Goal: Information Seeking & Learning: Learn about a topic

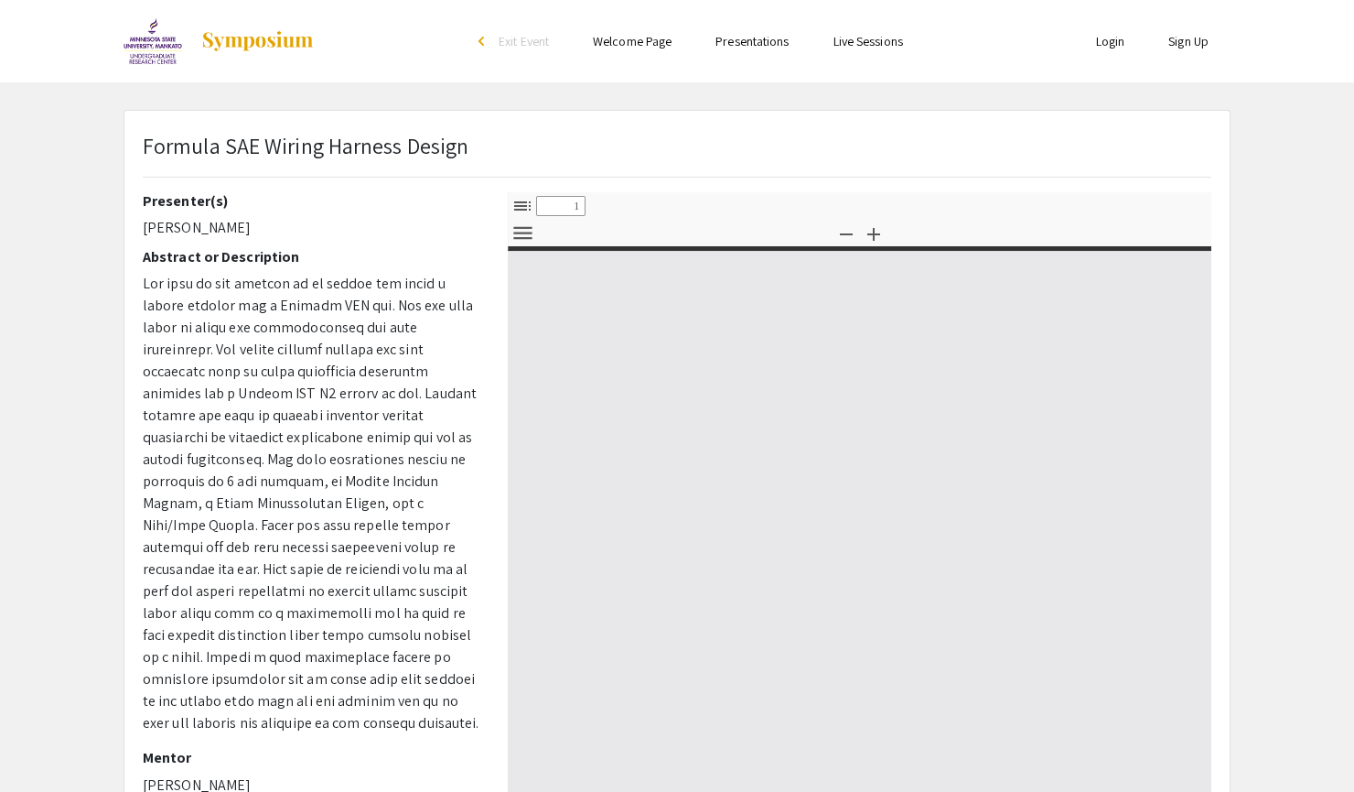
select select "custom"
type input "0"
select select "custom"
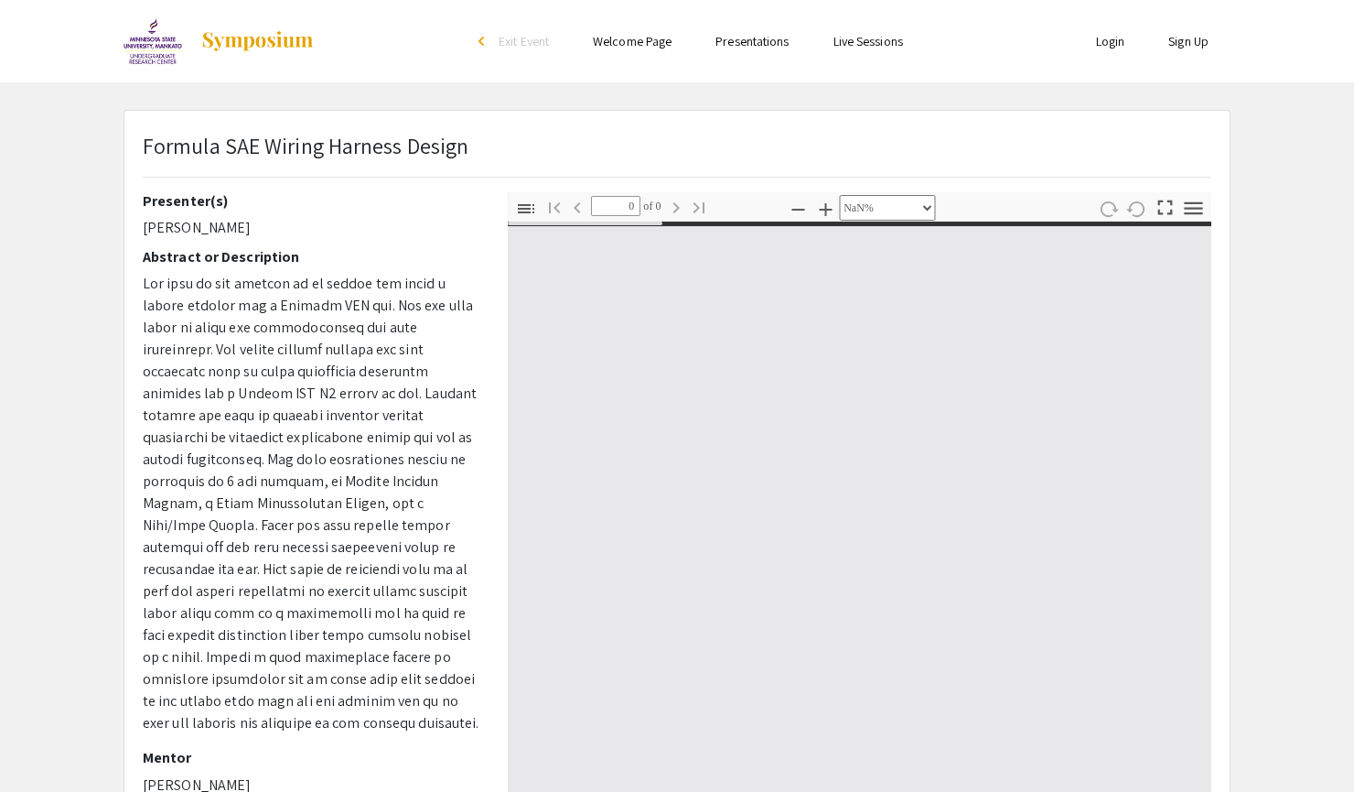
type input "1"
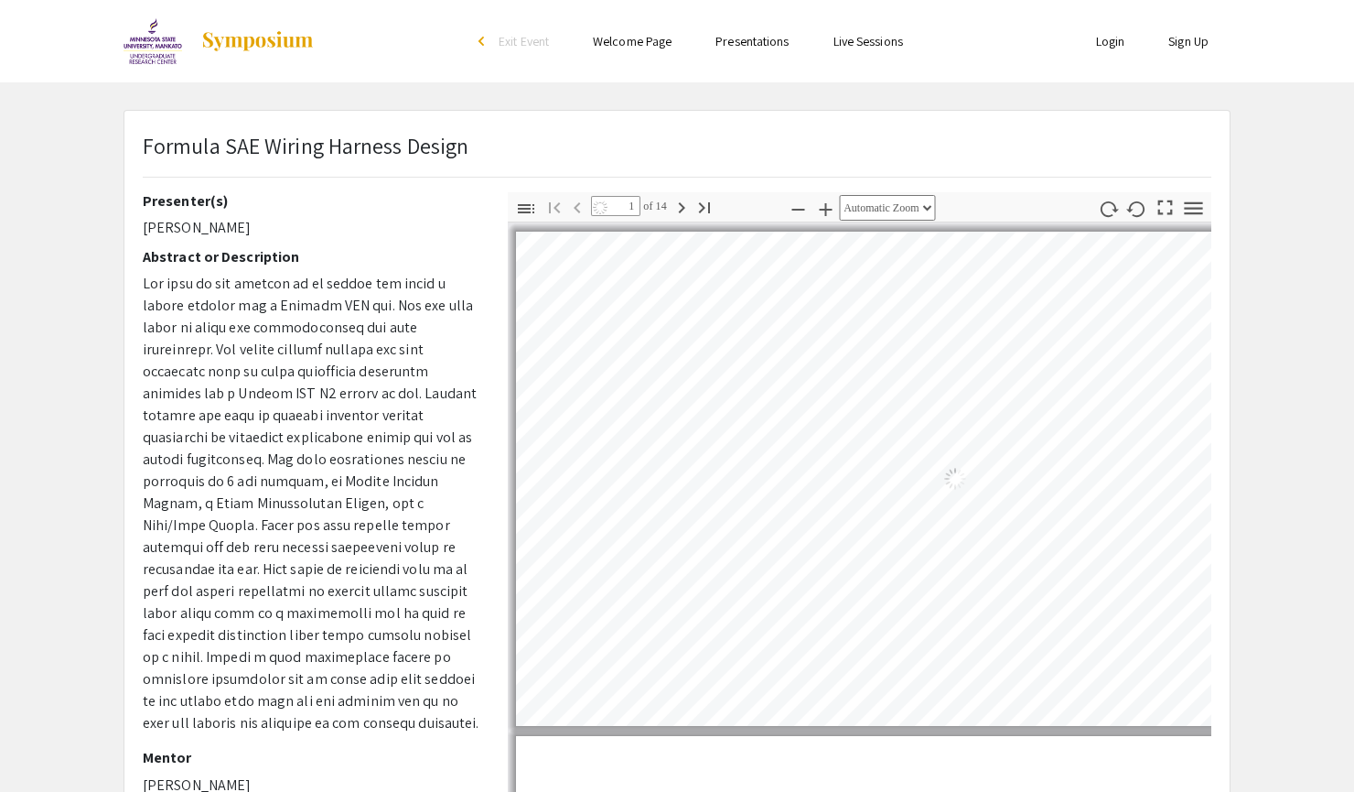
select select "auto"
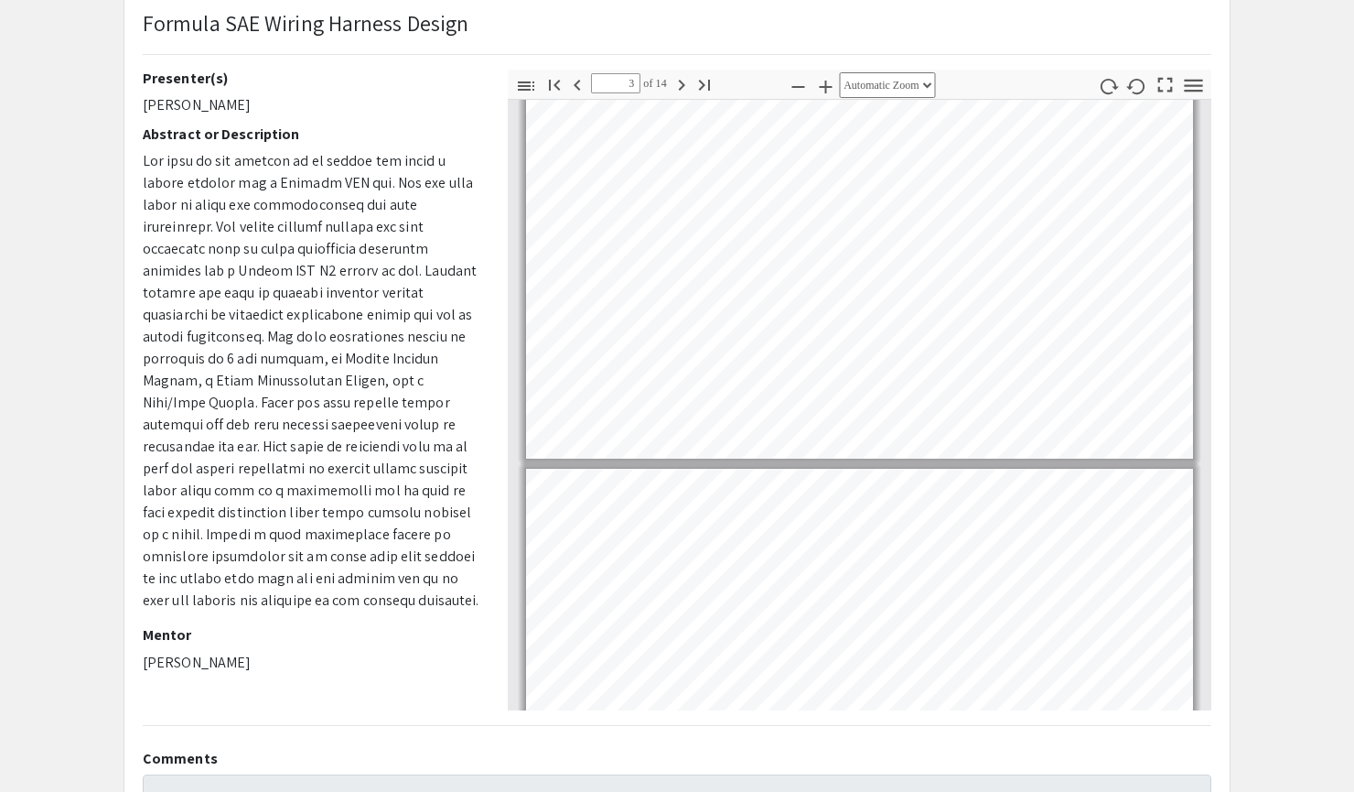
scroll to position [807, 0]
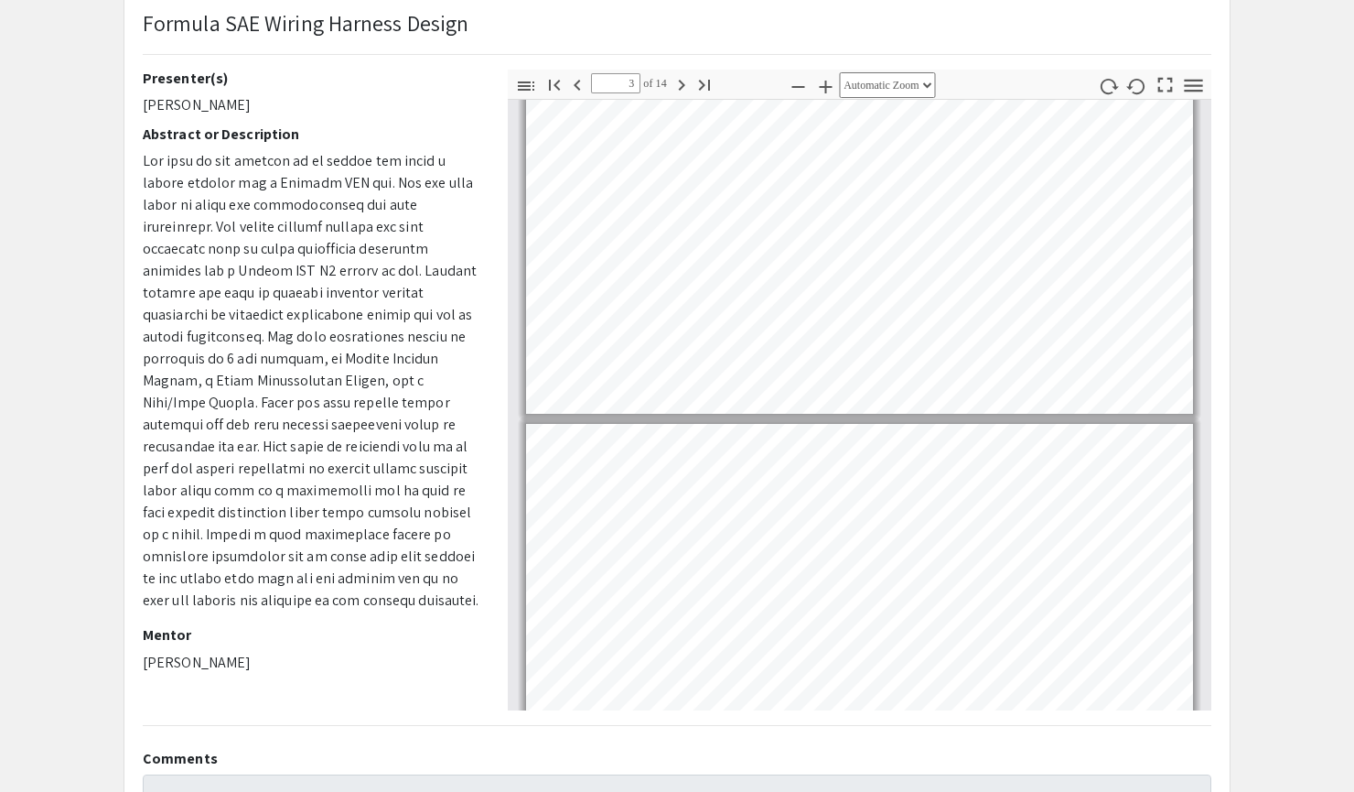
type input "4"
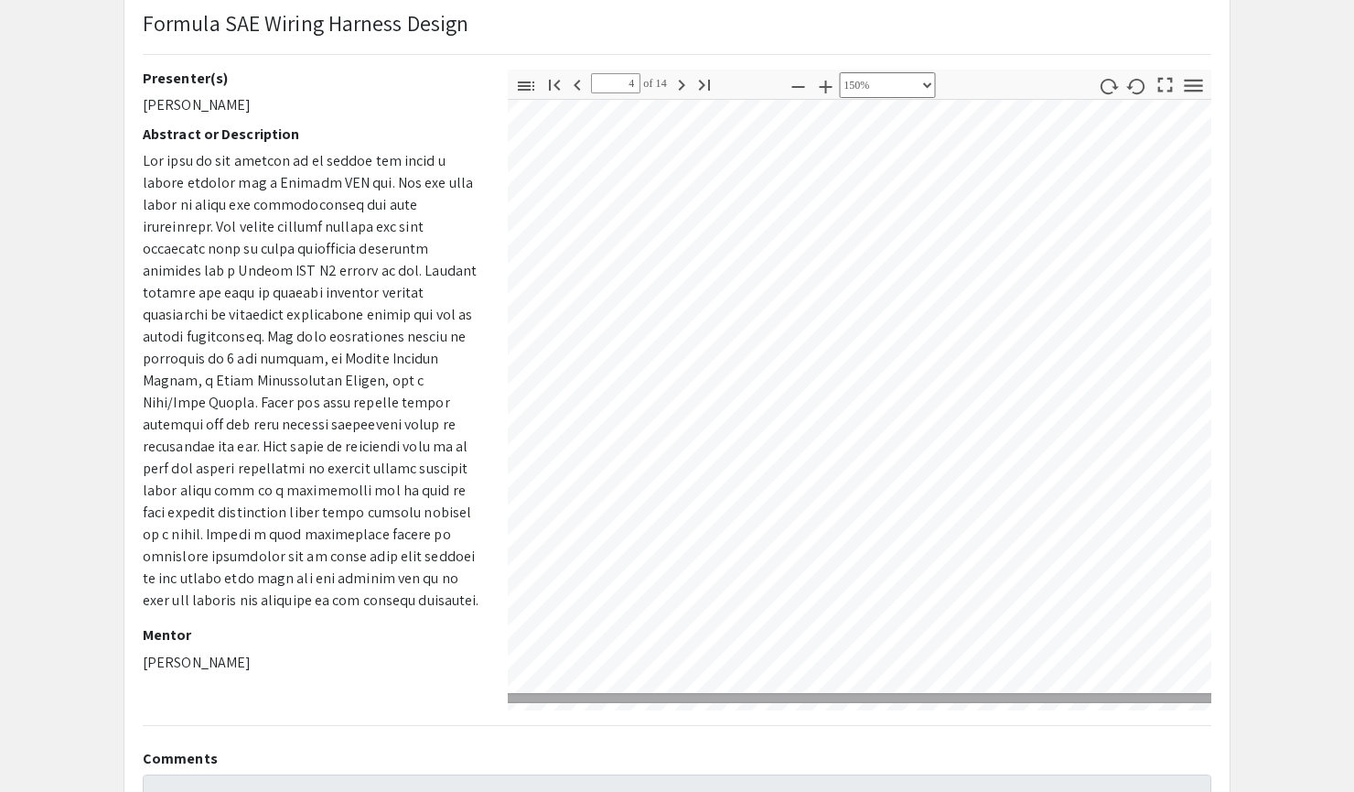
scroll to position [2410, 469]
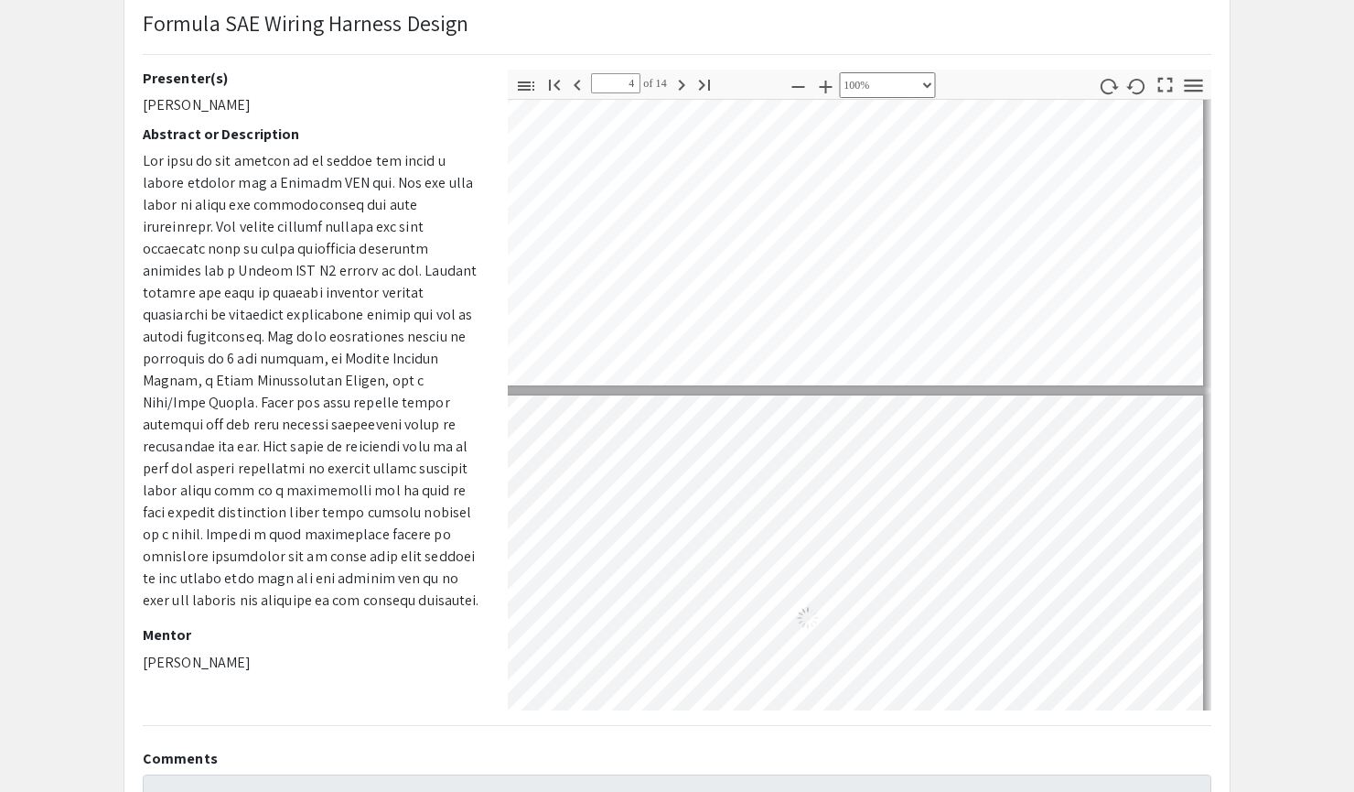
select select "custom"
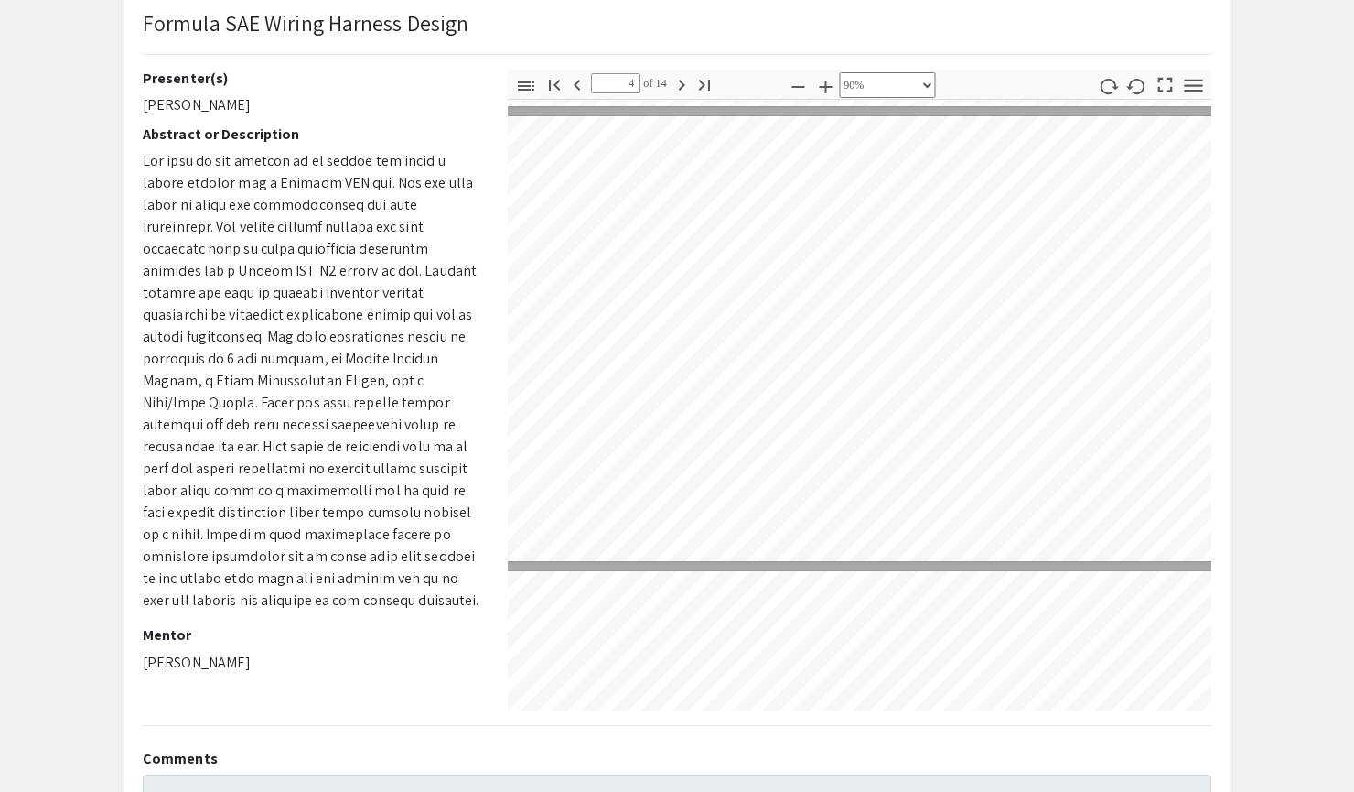
type input "3"
select select "custom"
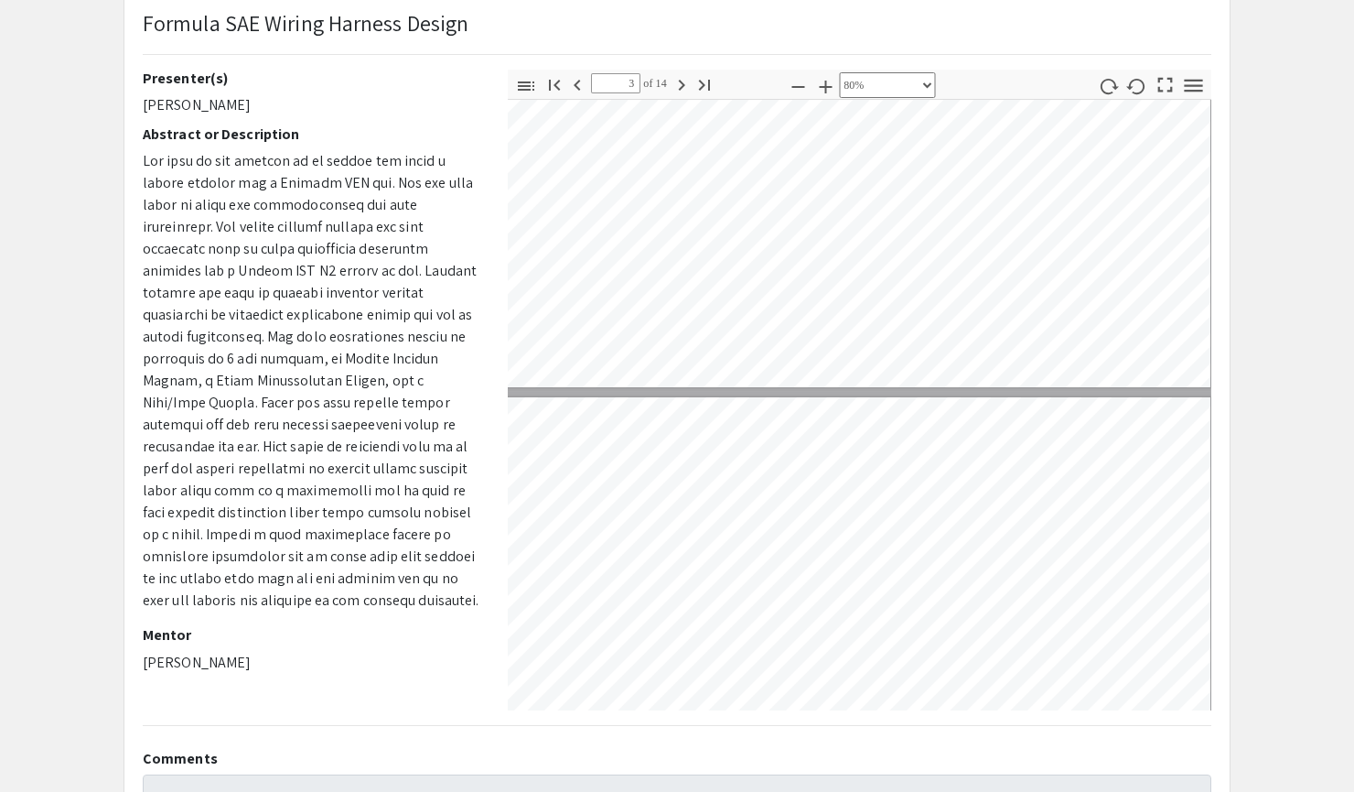
type input "4"
select select "custom"
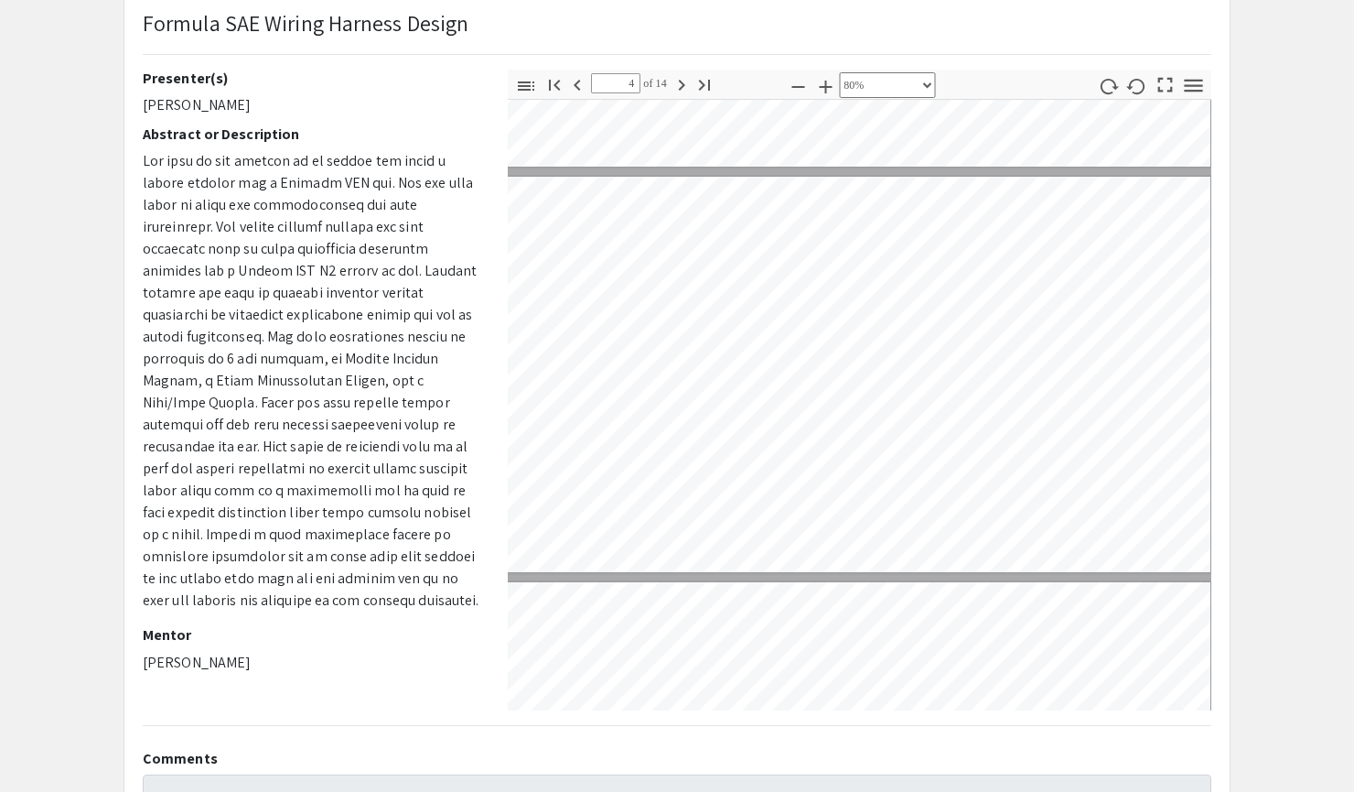
scroll to position [1192, 6]
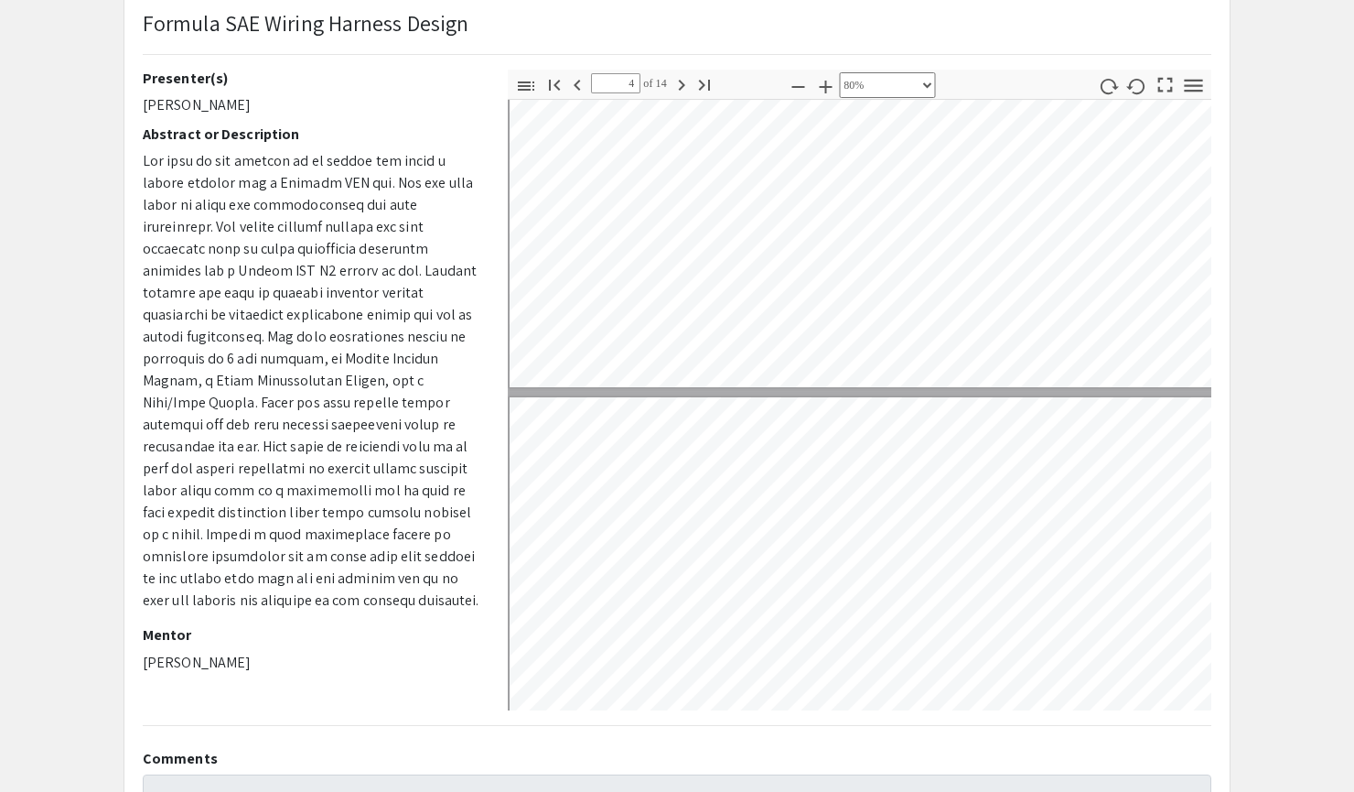
type input "5"
select select "custom"
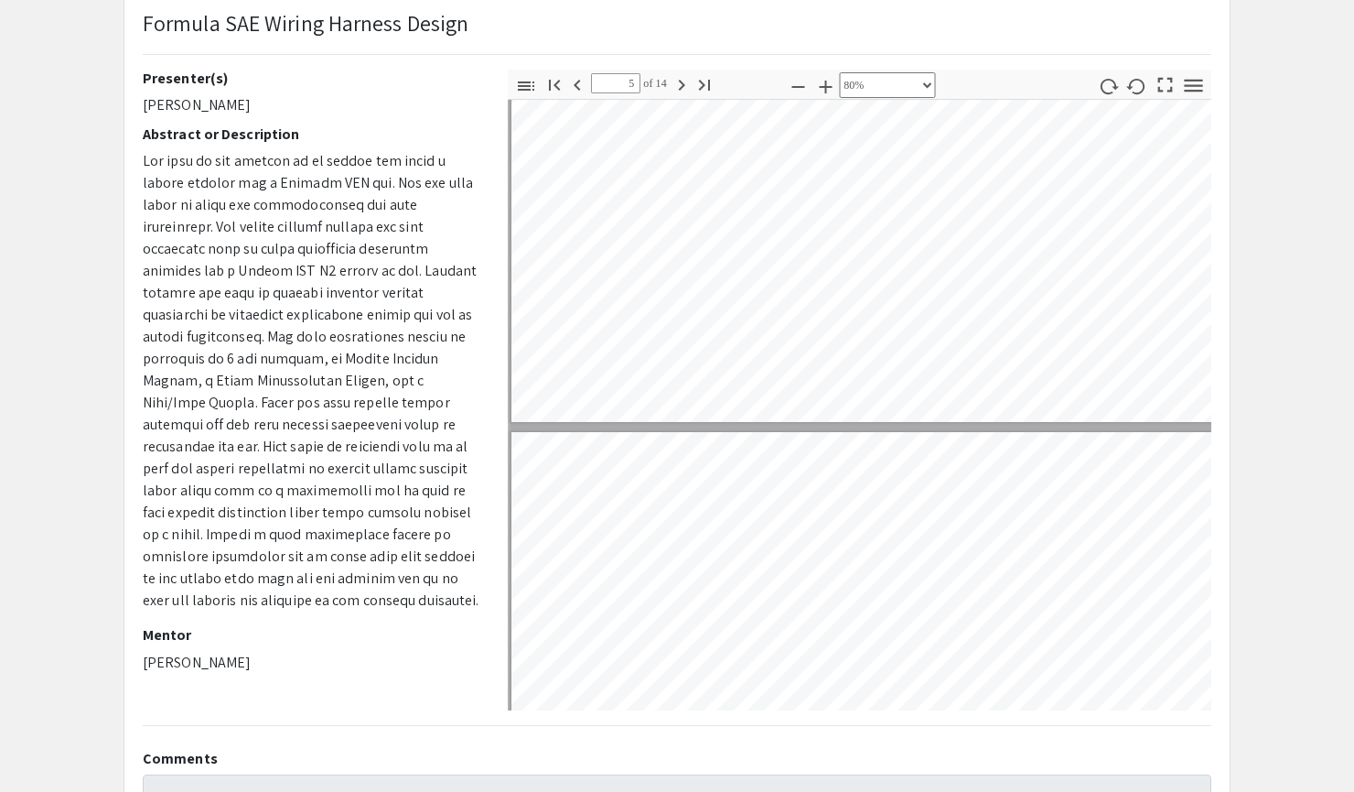
scroll to position [1706, 5]
type input "6"
select select "custom"
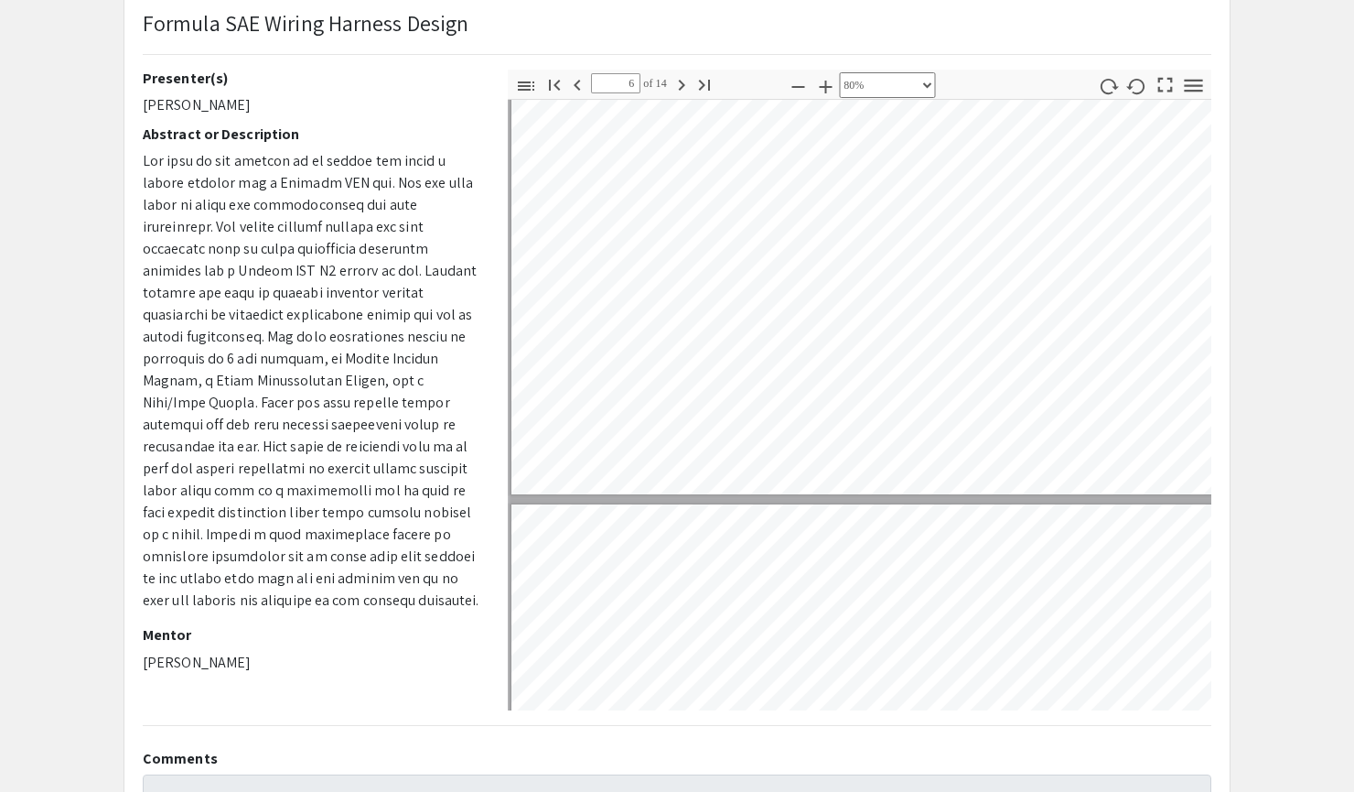
scroll to position [2061, 5]
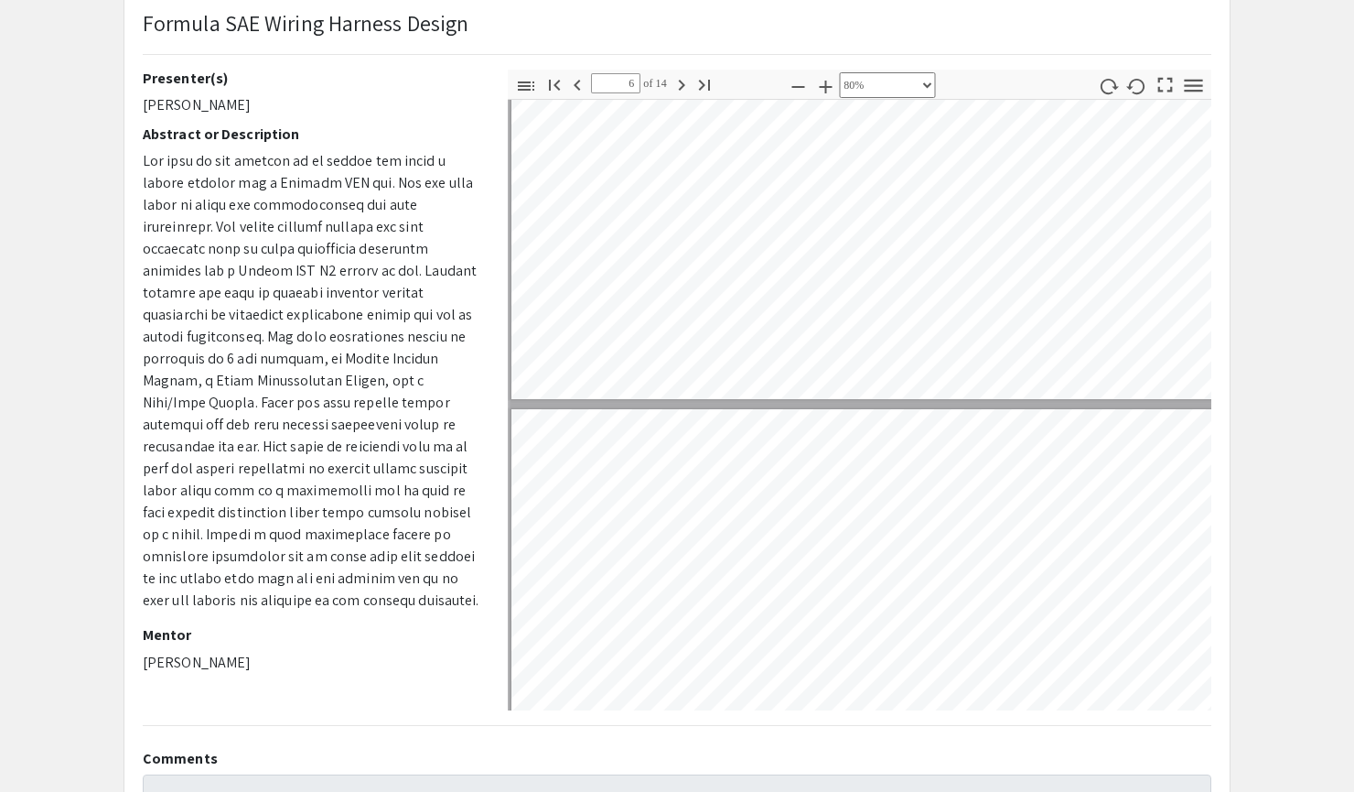
type input "7"
select select "custom"
type input "6"
select select "custom"
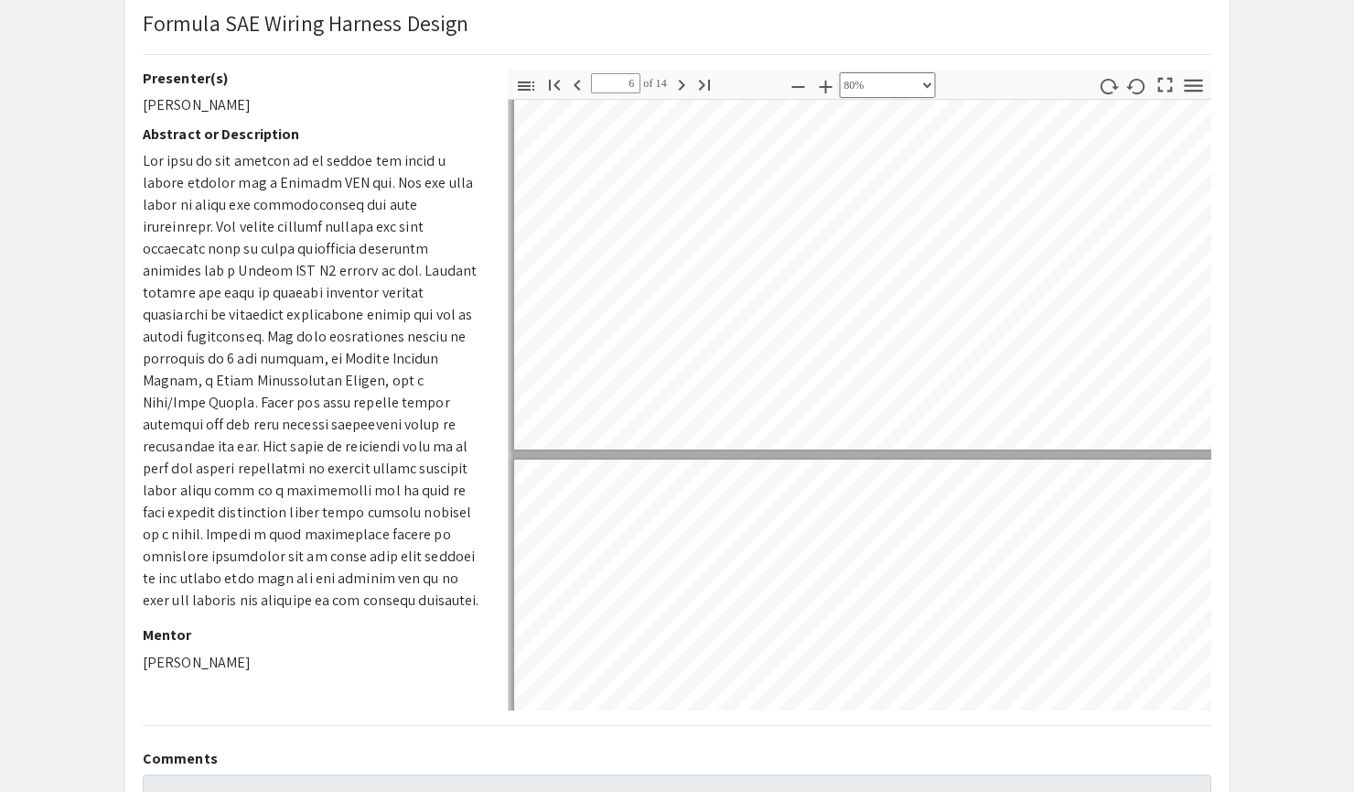
scroll to position [2077, 2]
type input "7"
select select "custom"
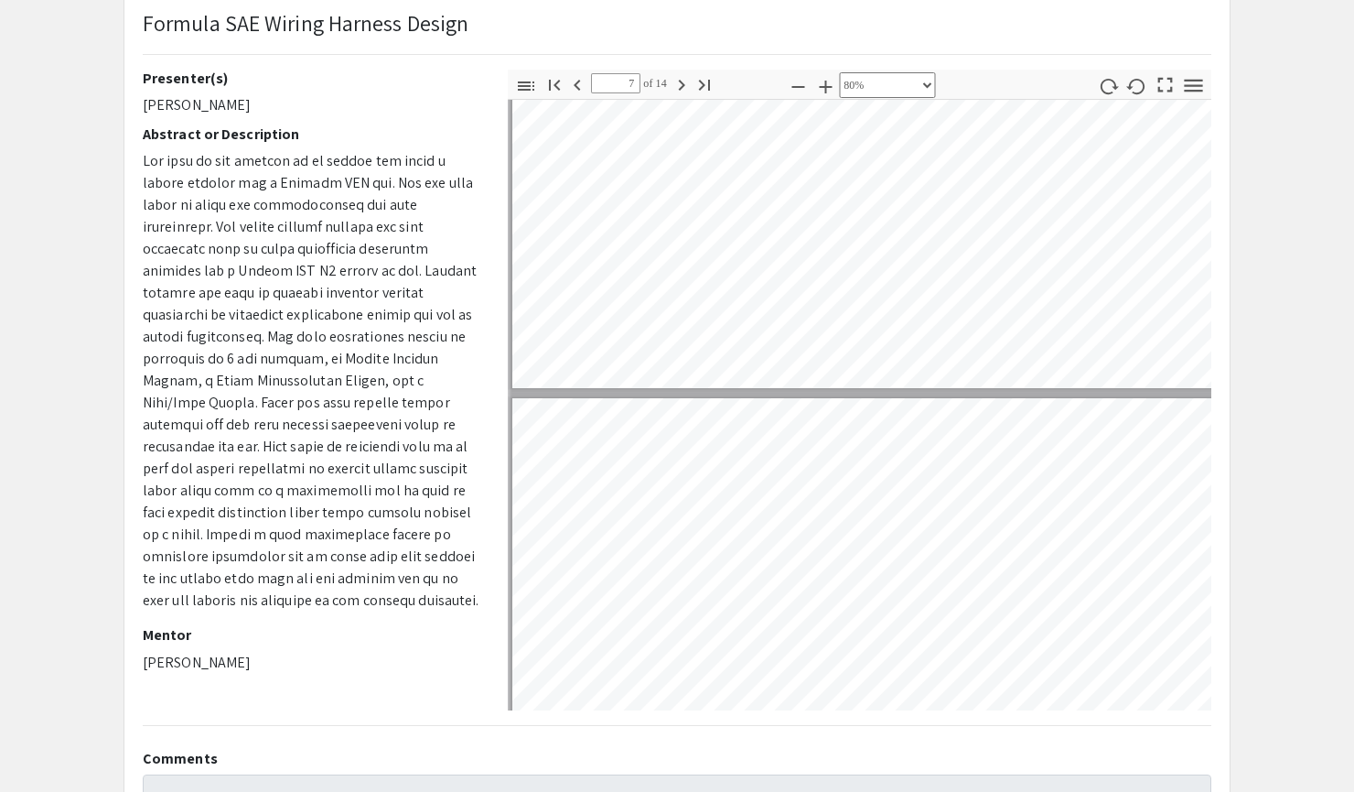
type input "8"
select select "custom"
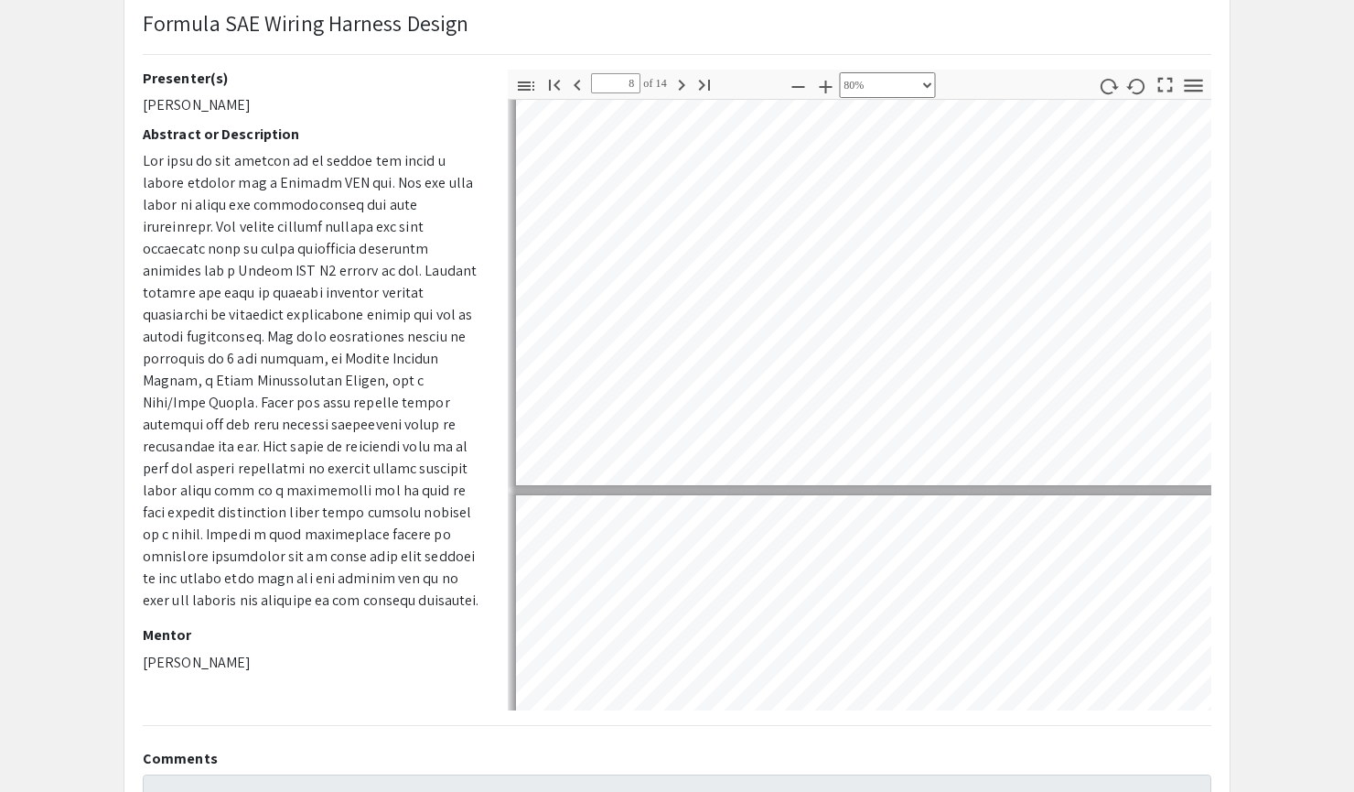
scroll to position [2857, 0]
type input "9"
select select "custom"
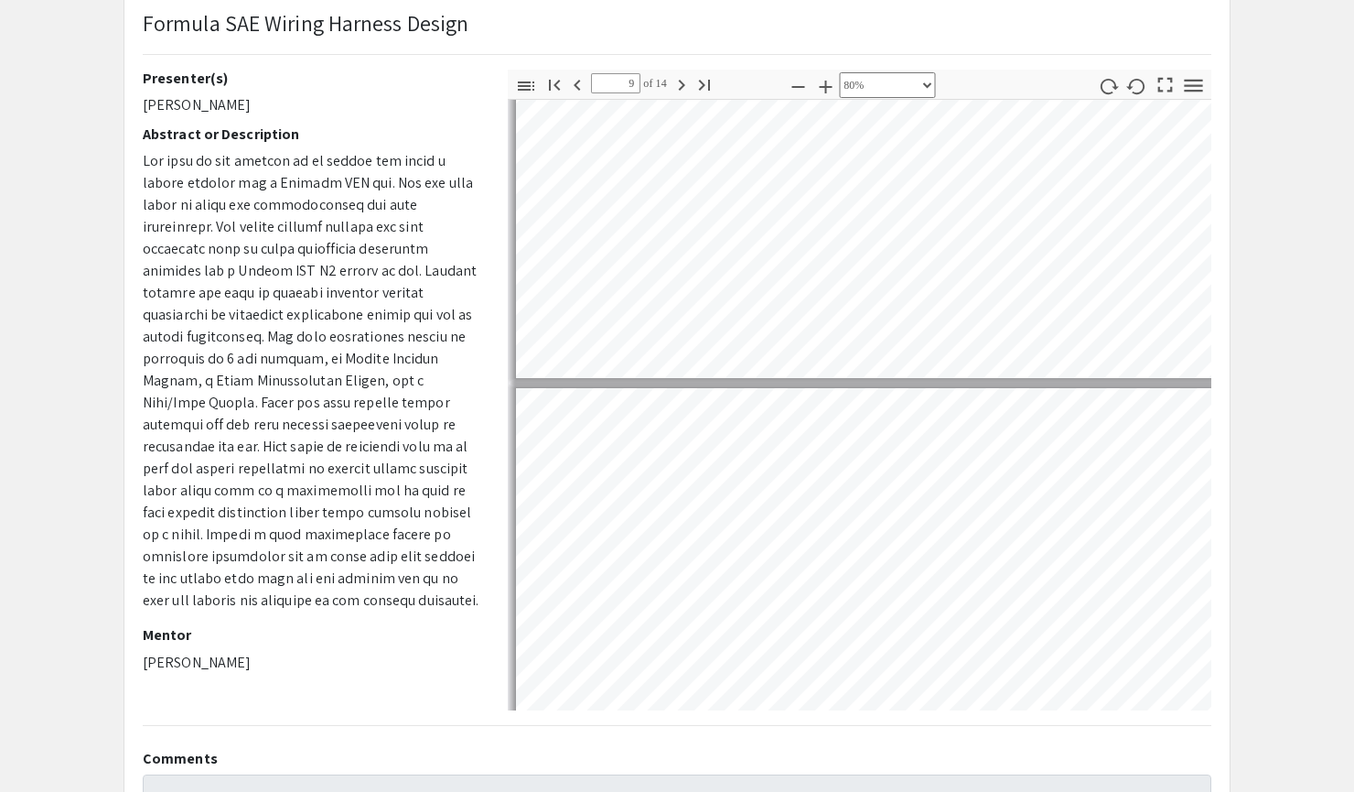
type input "10"
select select "custom"
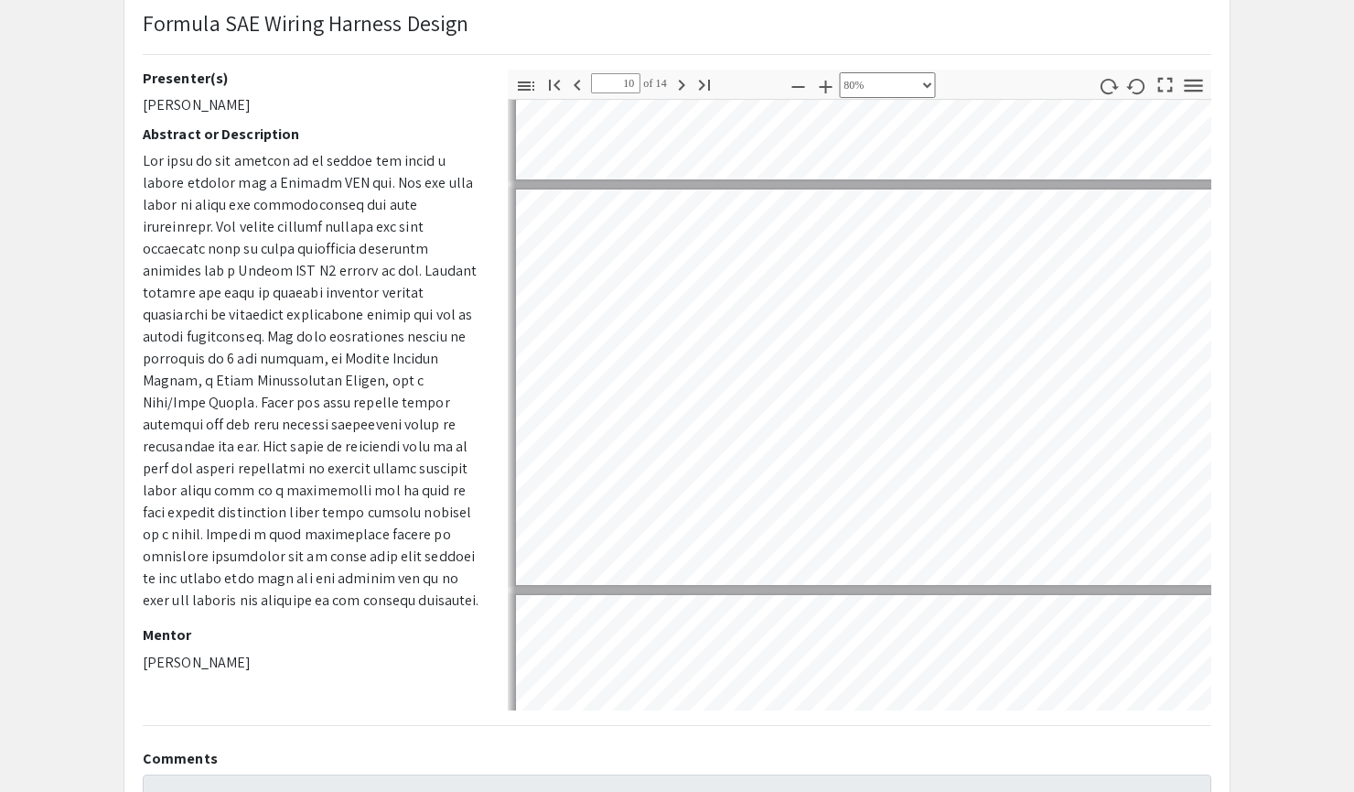
scroll to position [3568, 0]
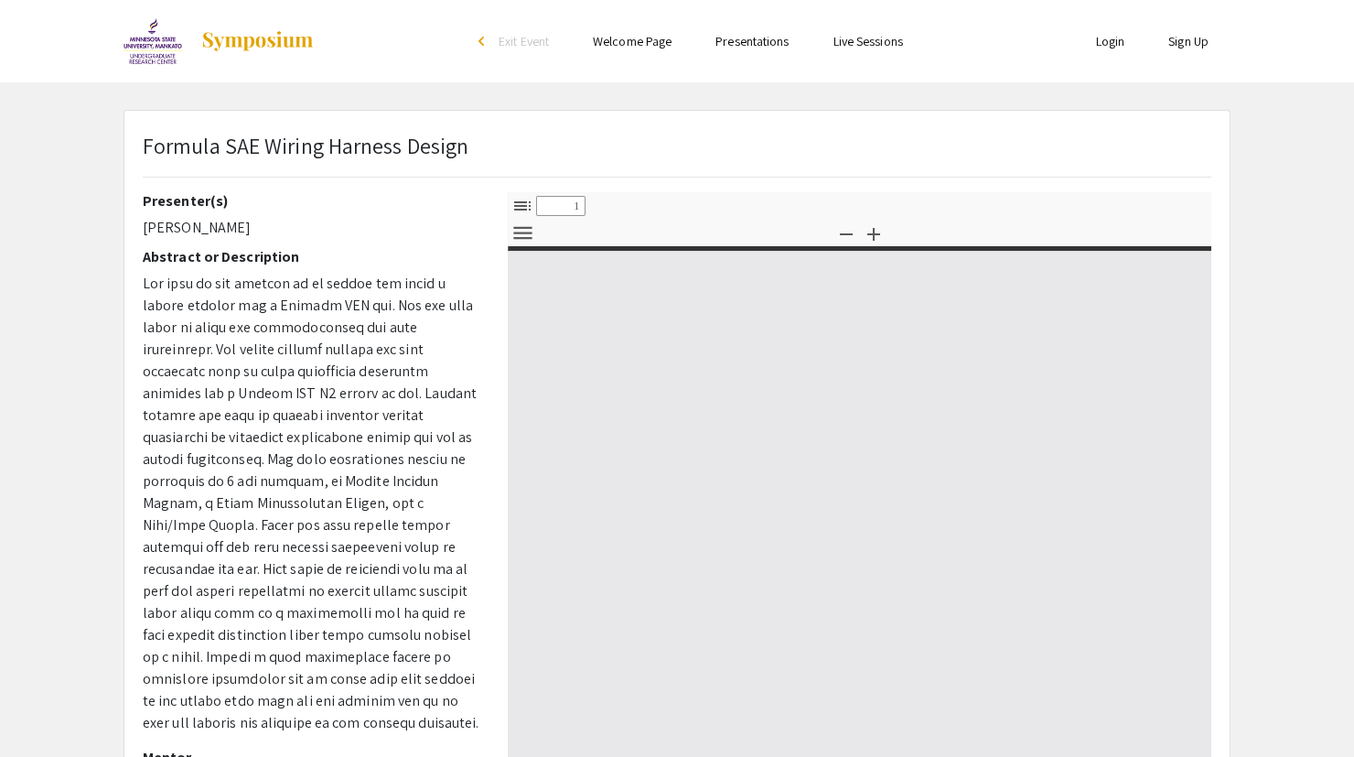
select select "custom"
type input "0"
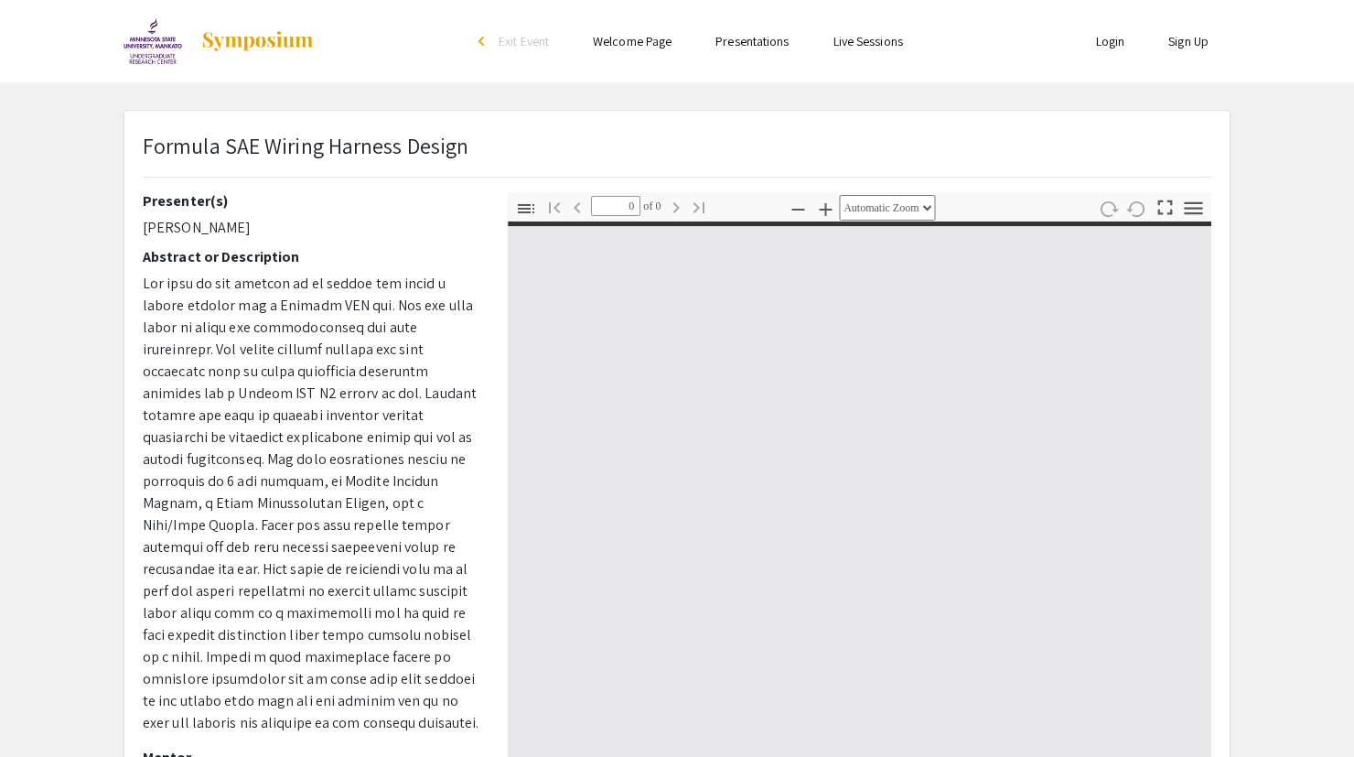
select select "custom"
